Goal: Information Seeking & Learning: Understand process/instructions

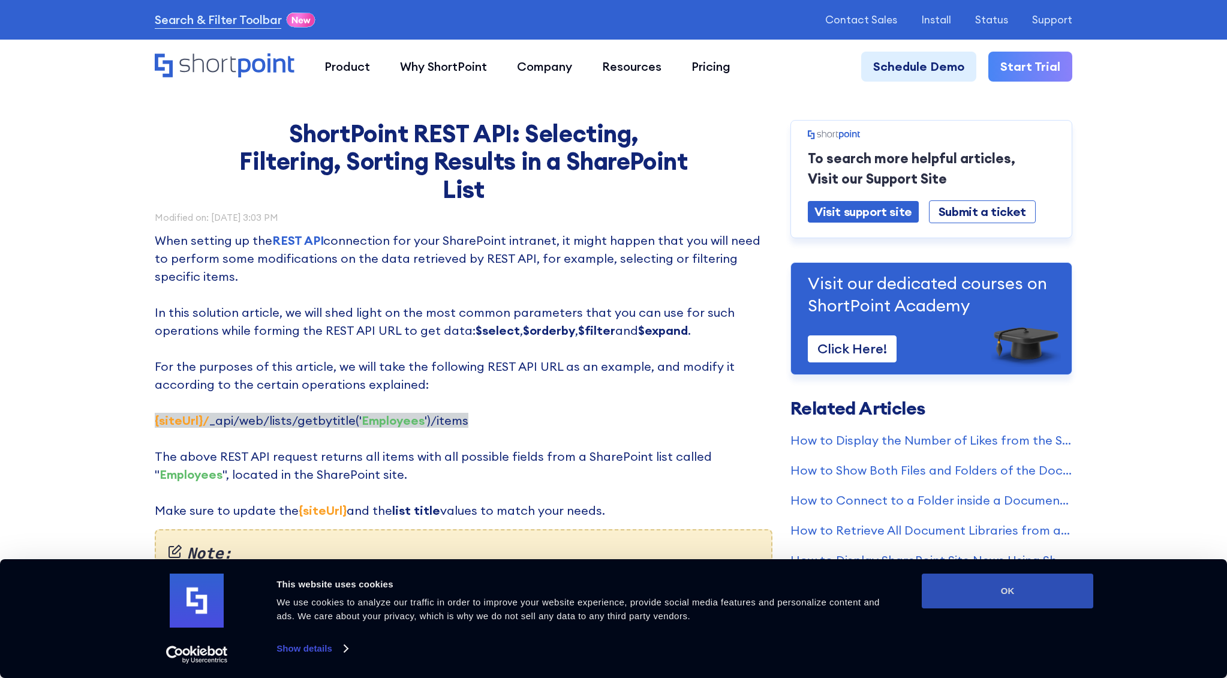
click at [985, 595] on button "OK" at bounding box center [1008, 590] width 172 height 35
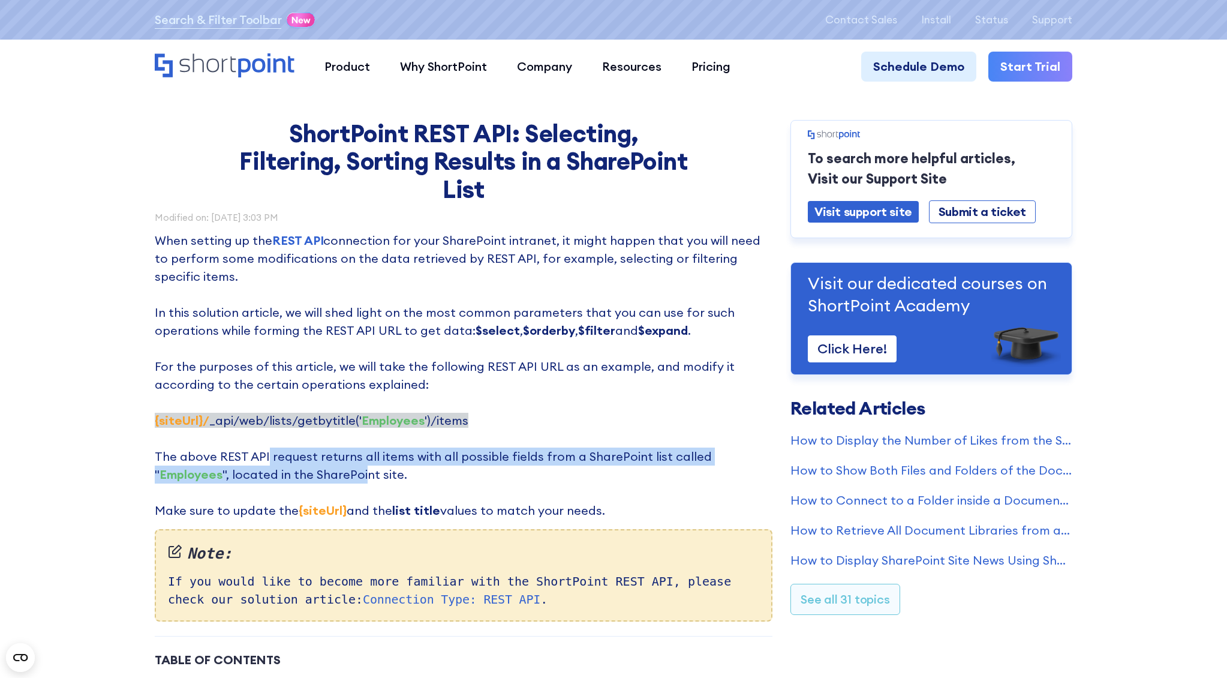
drag, startPoint x: 284, startPoint y: 460, endPoint x: 287, endPoint y: 467, distance: 8.0
click at [284, 467] on p "When setting up the REST API connection for your SharePoint intranet, it might …" at bounding box center [464, 375] width 618 height 288
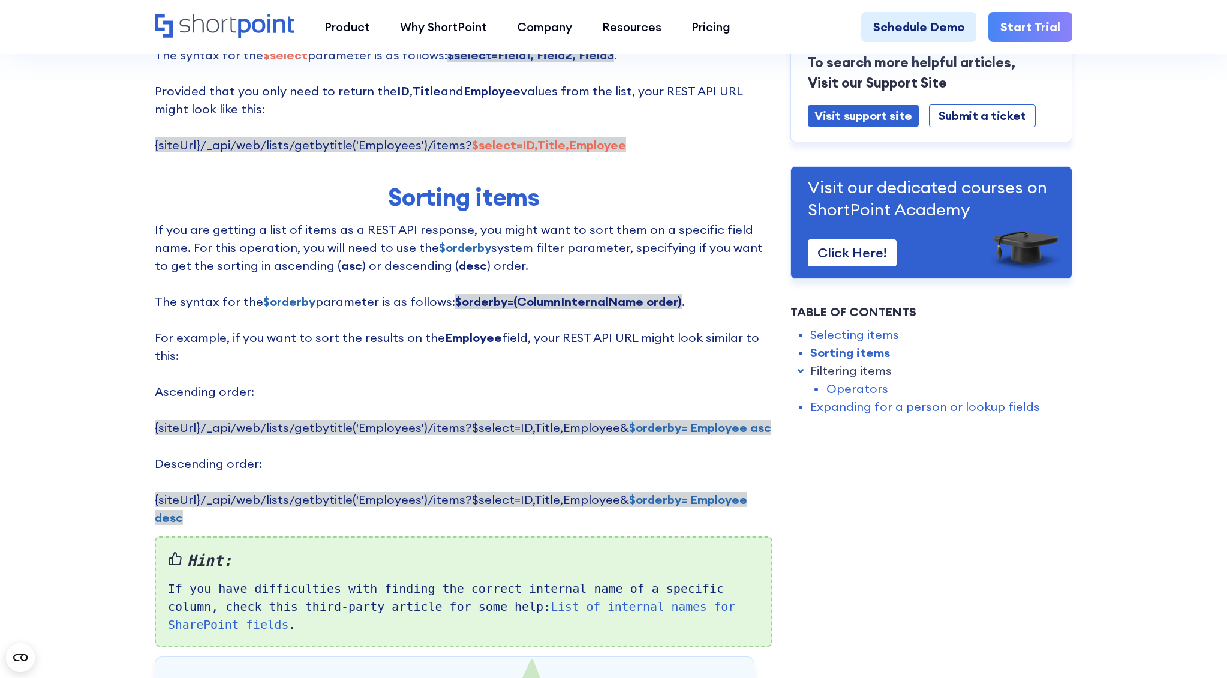
scroll to position [863, 0]
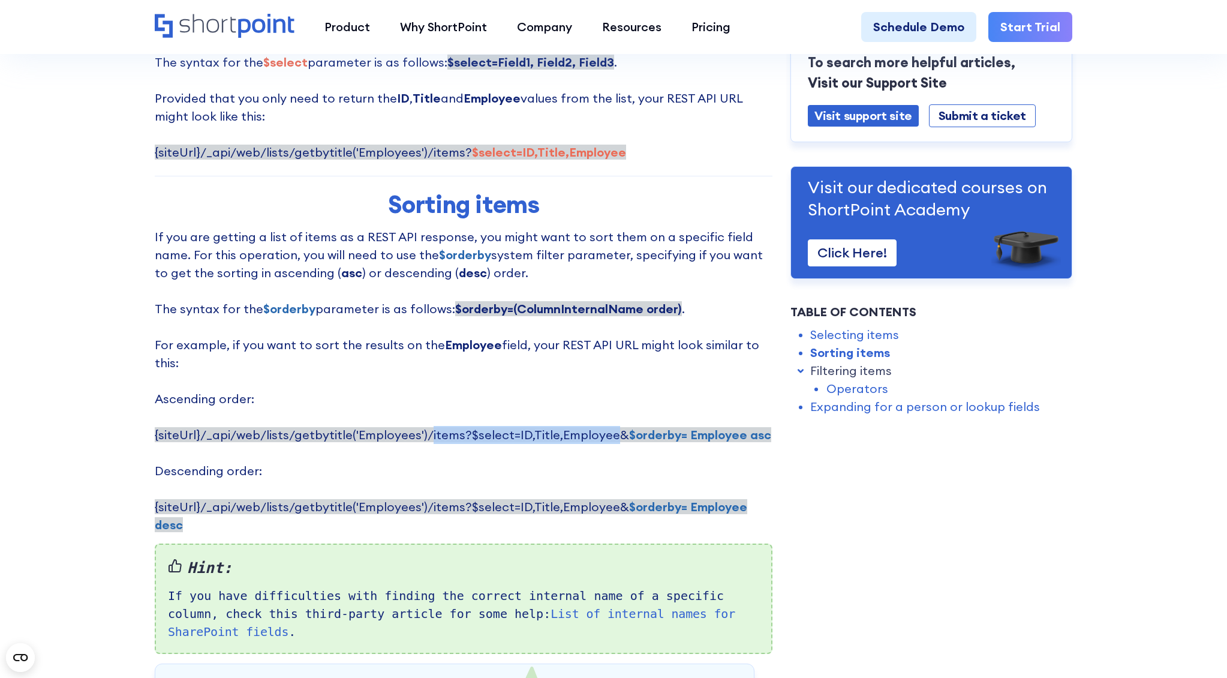
drag, startPoint x: 605, startPoint y: 418, endPoint x: 431, endPoint y: 419, distance: 174.5
click at [424, 427] on span "{siteUrl}/_api/web/lists/getbytitle('Employees')/items?$select=ID,Title,Employe…" at bounding box center [463, 434] width 616 height 15
copy span "items?$select=ID,Title,Employee"
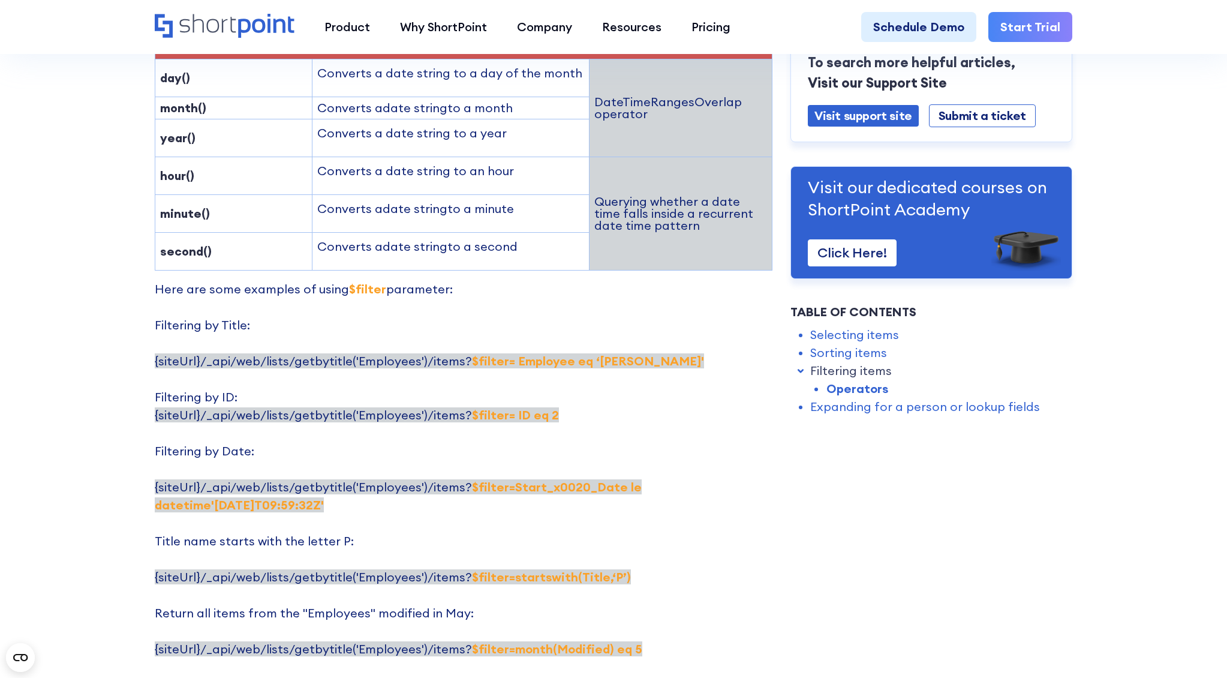
scroll to position [2180, 0]
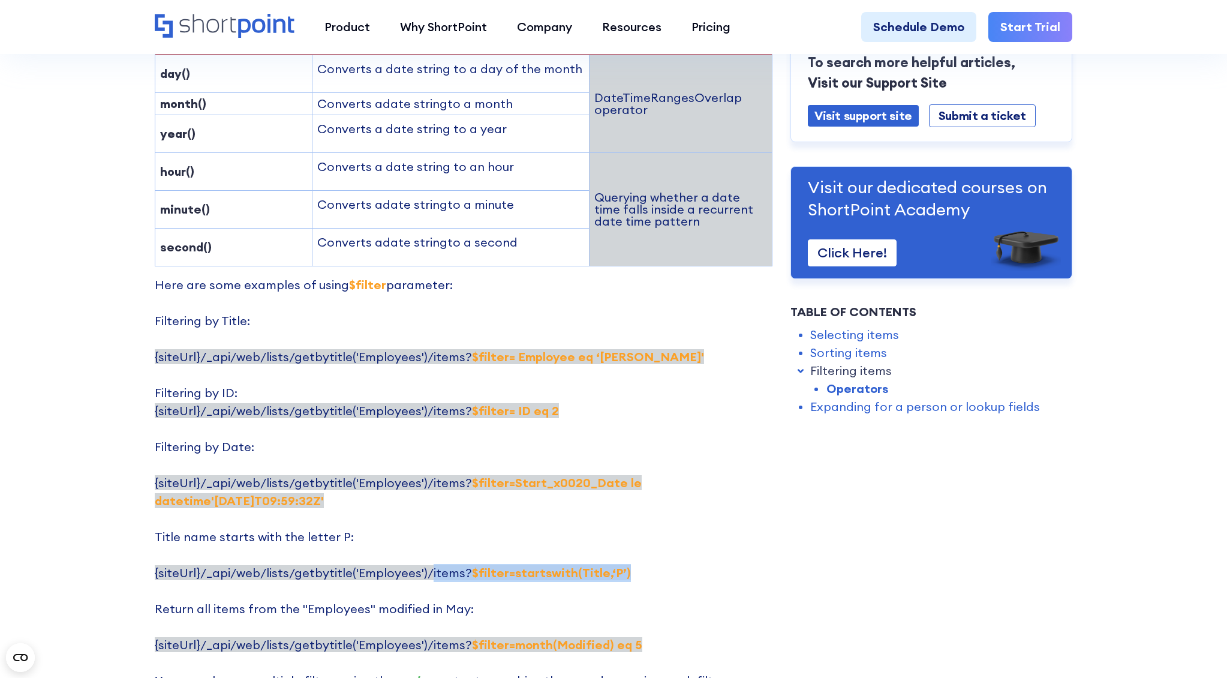
drag, startPoint x: 423, startPoint y: 502, endPoint x: 676, endPoint y: 507, distance: 253.1
click at [611, 501] on p "Here are some examples of using $filter parameter: Filtering by Title: {siteUrl…" at bounding box center [464, 519] width 618 height 486
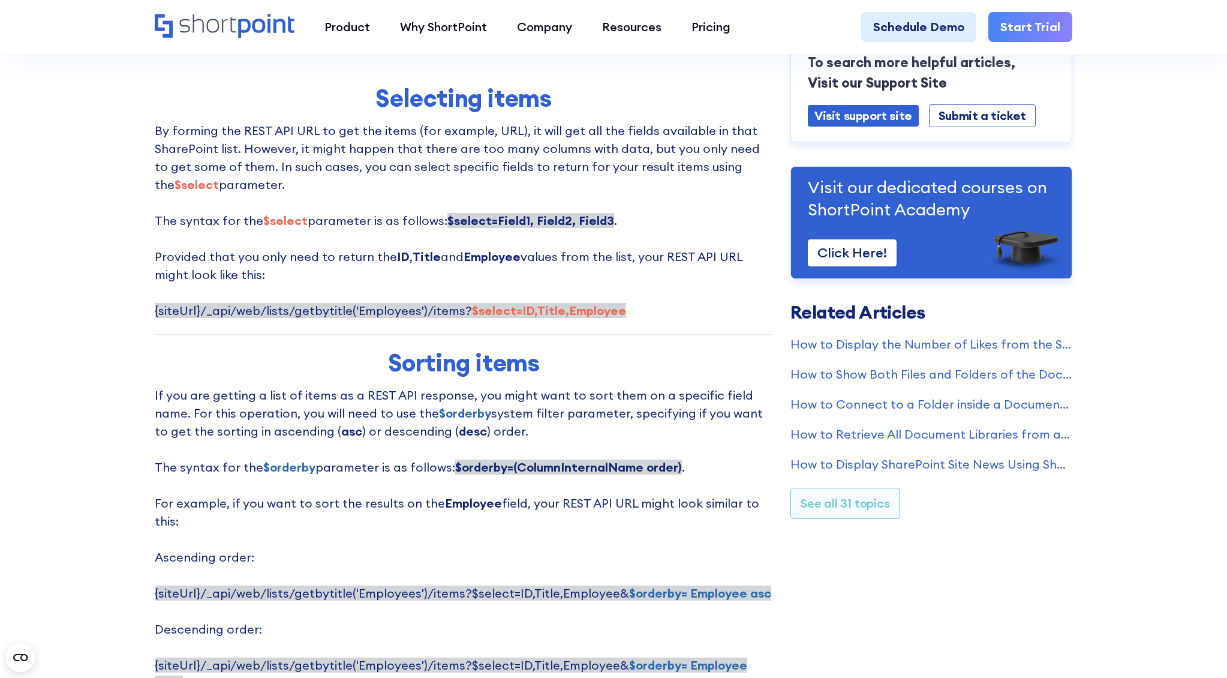
scroll to position [702, 0]
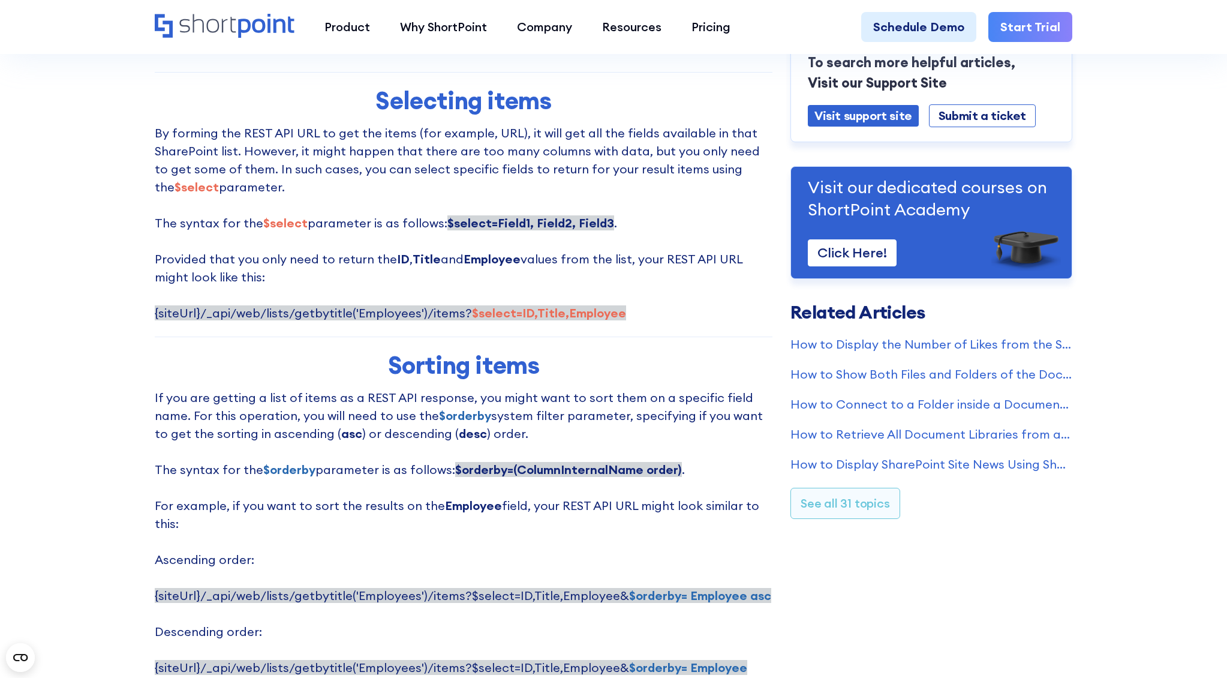
copy span "items? $filter=startswith(Title,‘P’)"
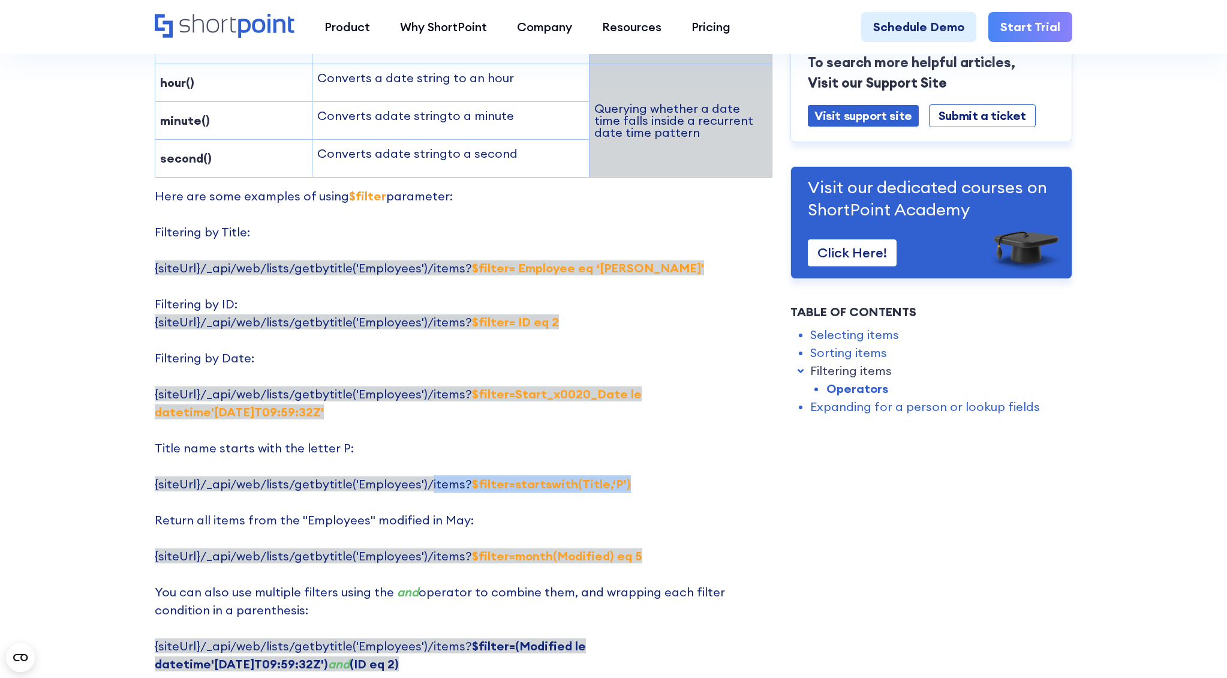
scroll to position [2267, 0]
